Goal: Transaction & Acquisition: Purchase product/service

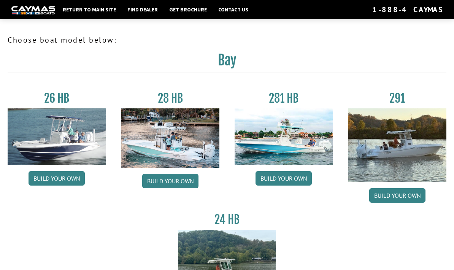
scroll to position [875, 0]
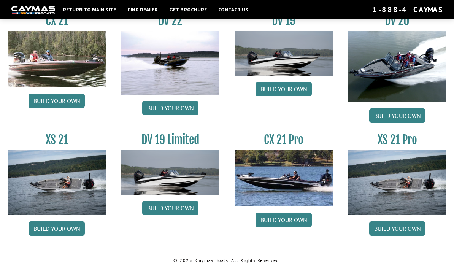
click at [158, 111] on link "Build your own" at bounding box center [170, 108] width 56 height 14
click at [164, 106] on link "Build your own" at bounding box center [170, 108] width 56 height 14
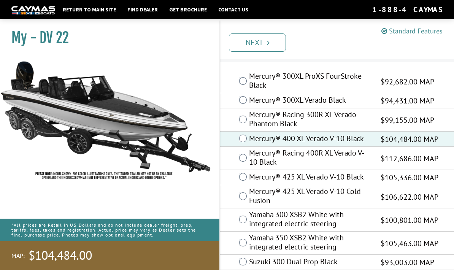
scroll to position [42, 0]
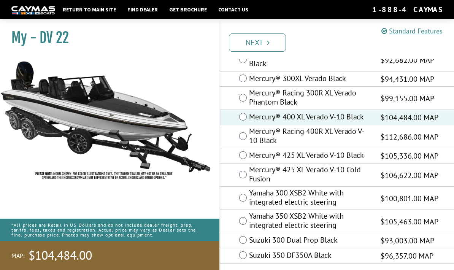
click at [263, 44] on link "Next" at bounding box center [257, 42] width 57 height 18
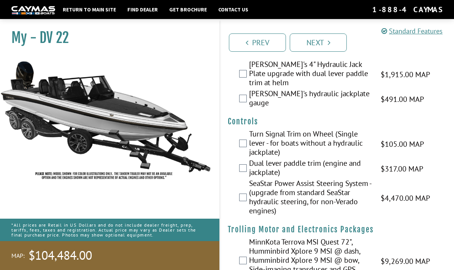
scroll to position [40, 0]
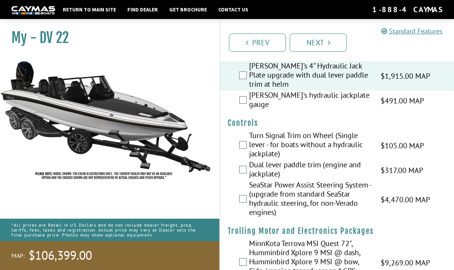
click at [249, 90] on label "[PERSON_NAME]'s hydraulic jackplate gauge" at bounding box center [310, 100] width 122 height 20
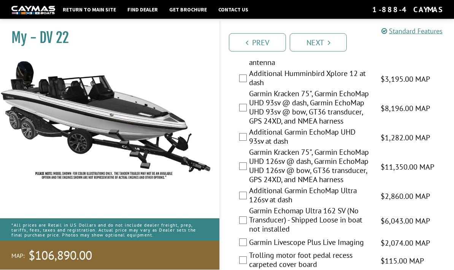
scroll to position [420, 0]
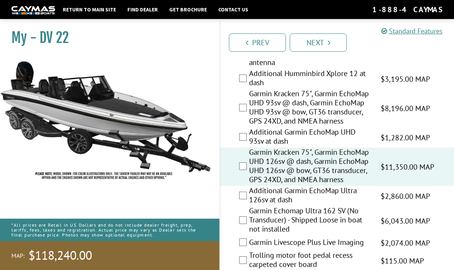
click at [249, 186] on label "Additional Garmin EchoMap Ultra 126sv at dash" at bounding box center [310, 196] width 122 height 20
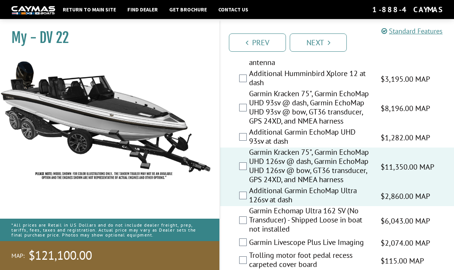
click at [249, 238] on label "Garmin Livescope Plus Live Imaging" at bounding box center [310, 243] width 122 height 11
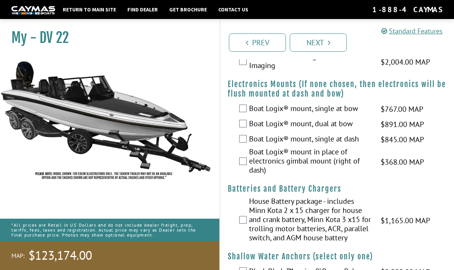
scroll to position [695, 0]
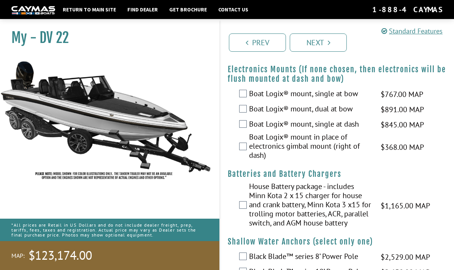
click at [250, 104] on label "Boat Logix® mount, dual at bow" at bounding box center [310, 109] width 122 height 11
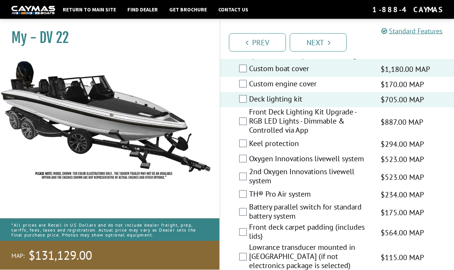
scroll to position [1129, 0]
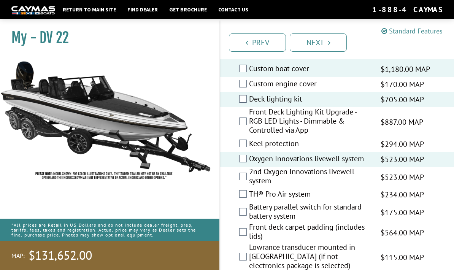
click at [251, 145] on label "Keel protection" at bounding box center [310, 144] width 122 height 11
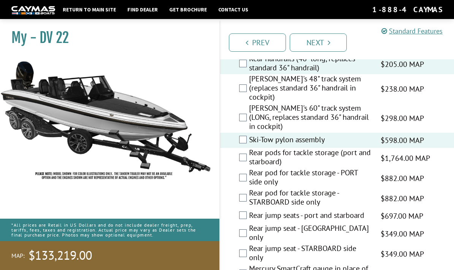
scroll to position [1524, 0]
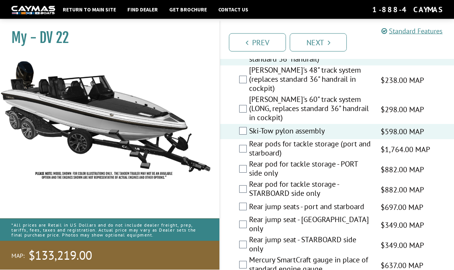
click at [251, 140] on label "Rear pods for tackle storage (port and starboard)" at bounding box center [310, 150] width 122 height 20
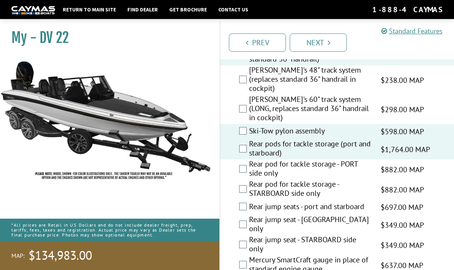
click at [250, 202] on label "Rear jump seats - port and starboard" at bounding box center [310, 207] width 122 height 11
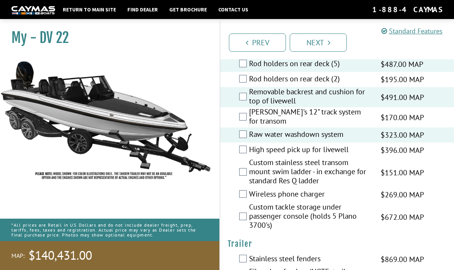
scroll to position [1885, 0]
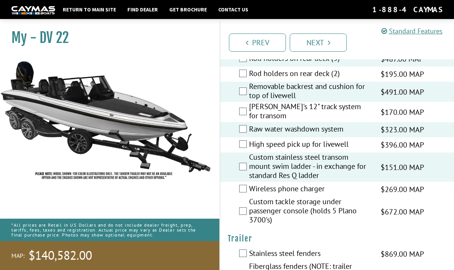
click at [251, 184] on label "Wireless phone charger" at bounding box center [310, 189] width 122 height 11
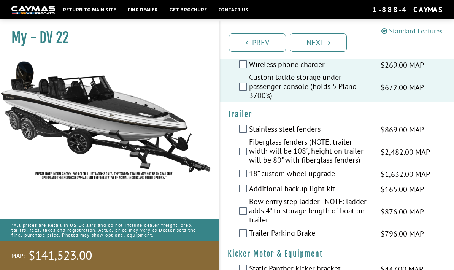
scroll to position [2006, 0]
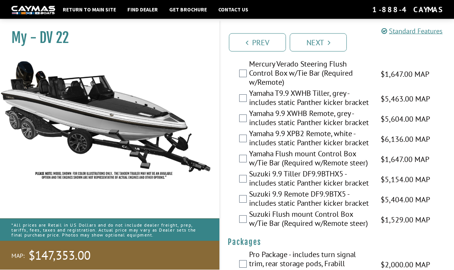
scroll to position [2333, 0]
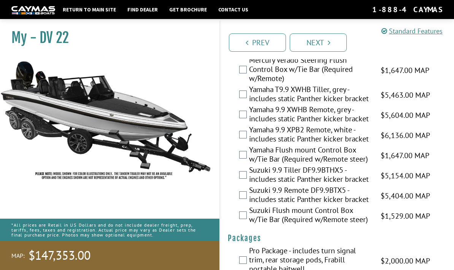
click at [327, 45] on link "Next" at bounding box center [318, 42] width 57 height 18
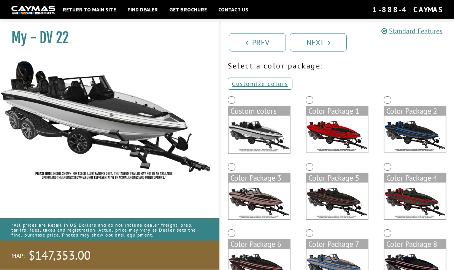
scroll to position [96, 0]
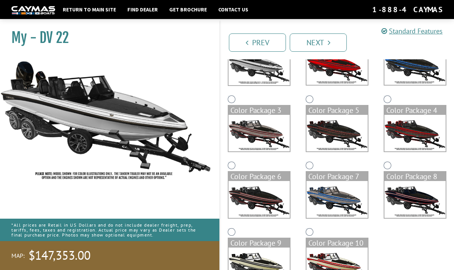
click at [236, 239] on div "Color Package 9" at bounding box center [258, 242] width 61 height 9
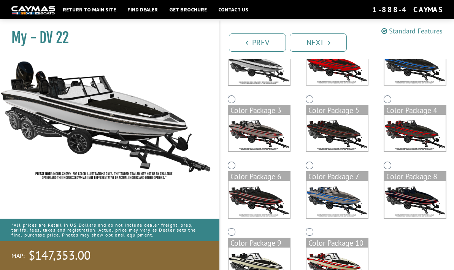
click at [325, 40] on link "Next" at bounding box center [318, 42] width 57 height 18
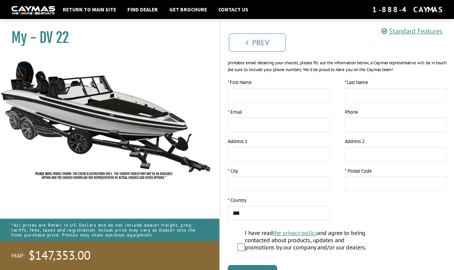
scroll to position [121, 0]
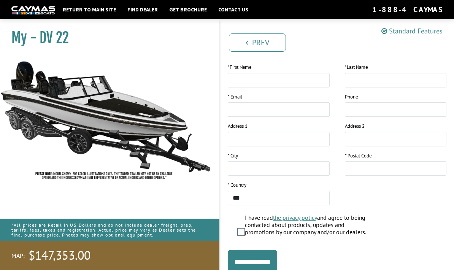
click at [277, 265] on input "**********" at bounding box center [252, 262] width 49 height 24
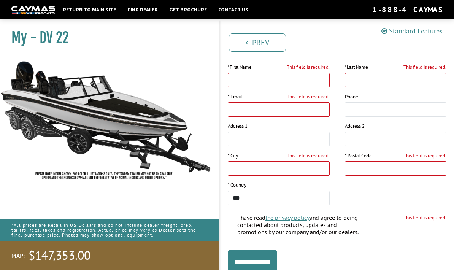
click at [271, 258] on input "**********" at bounding box center [252, 262] width 49 height 24
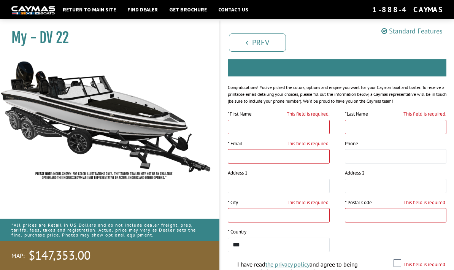
scroll to position [0, 0]
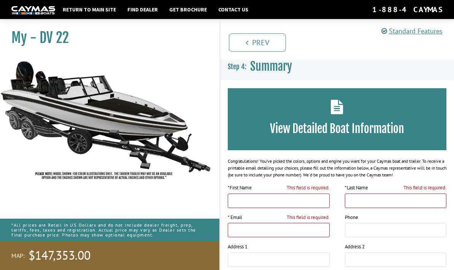
click at [276, 68] on span "Summary" at bounding box center [271, 66] width 42 height 14
click at [338, 113] on icon at bounding box center [337, 107] width 13 height 14
click at [336, 111] on icon at bounding box center [337, 107] width 13 height 14
click at [349, 133] on h3 "View Detailed Boat Information" at bounding box center [337, 129] width 196 height 14
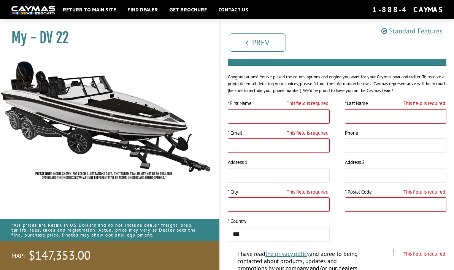
scroll to position [121, 0]
